Goal: Task Accomplishment & Management: Manage account settings

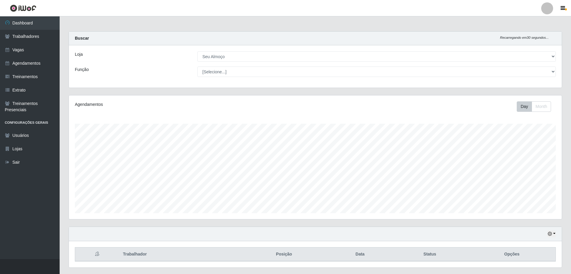
select select "431"
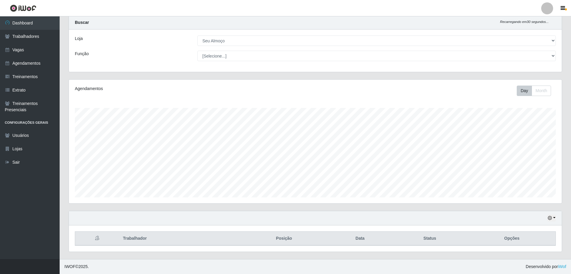
scroll to position [124, 493]
click at [554, 216] on button "button" at bounding box center [552, 218] width 8 height 7
click at [533, 187] on button "3 dias" at bounding box center [532, 183] width 47 height 13
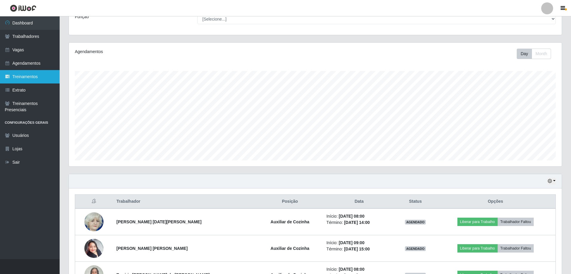
scroll to position [0, 0]
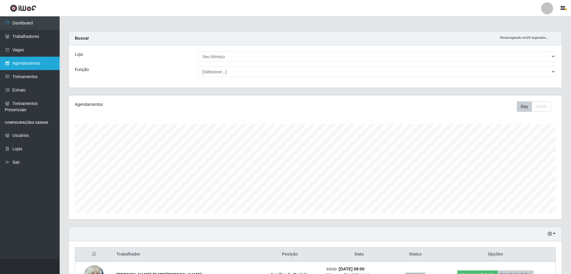
click at [40, 61] on link "Agendamentos" at bounding box center [30, 63] width 60 height 13
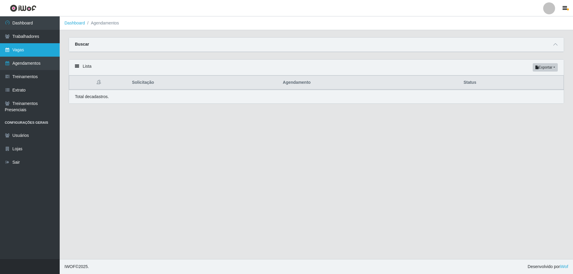
click at [38, 50] on link "Vagas" at bounding box center [30, 49] width 60 height 13
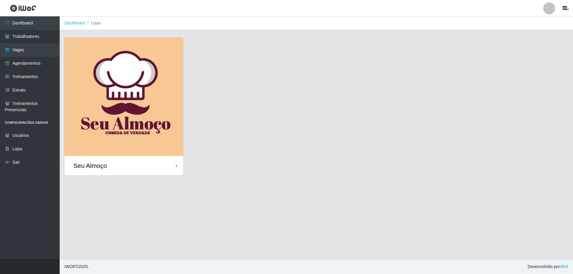
click at [172, 92] on img at bounding box center [123, 97] width 119 height 118
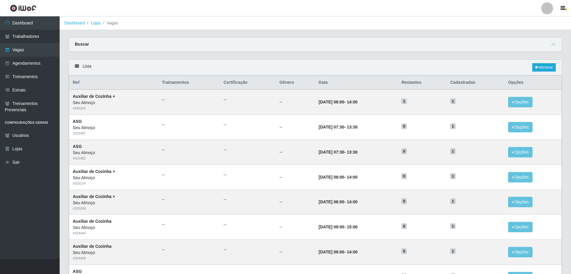
click at [413, 66] on div "Lista Adicionar" at bounding box center [315, 68] width 493 height 16
click at [513, 103] on button "Opções" at bounding box center [520, 102] width 24 height 10
click at [485, 117] on div "Deletar" at bounding box center [483, 116] width 35 height 6
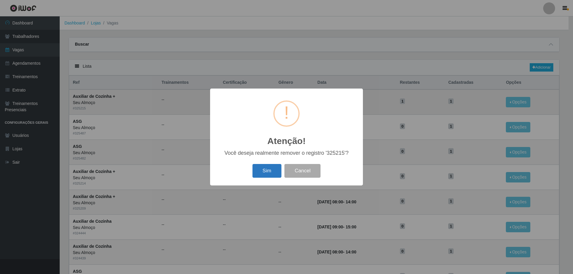
click at [271, 172] on button "Sim" at bounding box center [266, 171] width 29 height 14
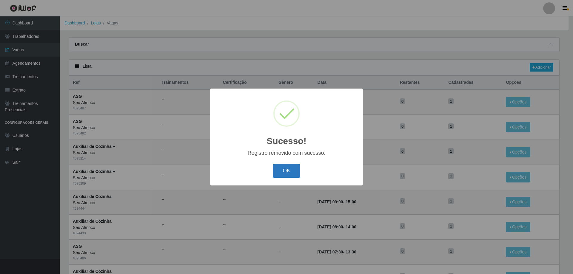
click at [291, 168] on button "OK" at bounding box center [287, 171] width 28 height 14
